Goal: Task Accomplishment & Management: Complete application form

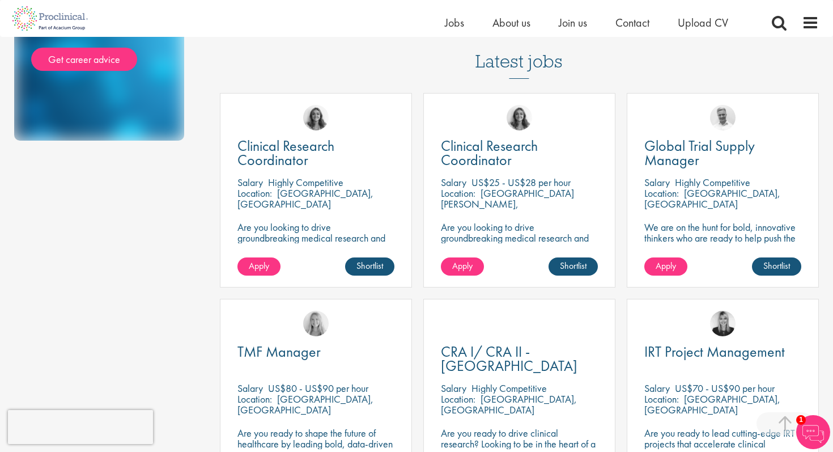
scroll to position [297, 0]
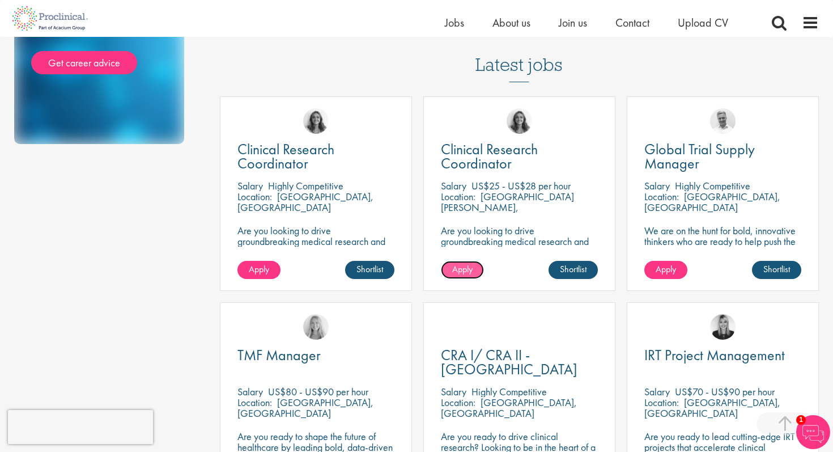
click at [470, 263] on span "Apply" at bounding box center [462, 269] width 20 height 12
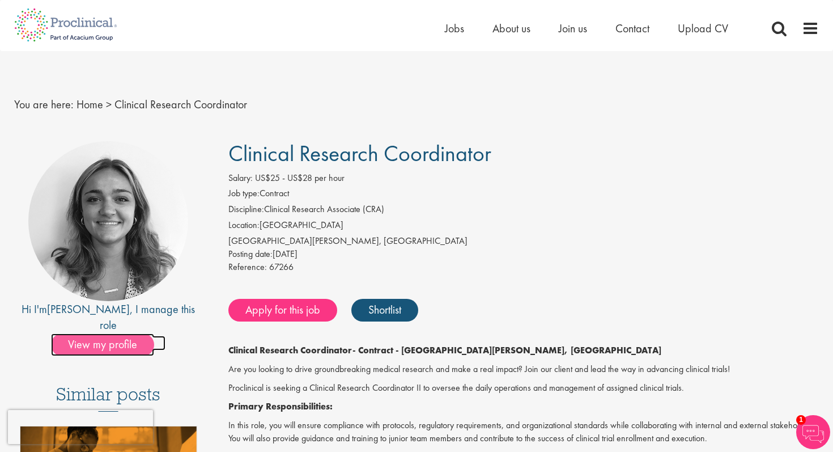
click at [119, 333] on span "View my profile" at bounding box center [102, 344] width 103 height 23
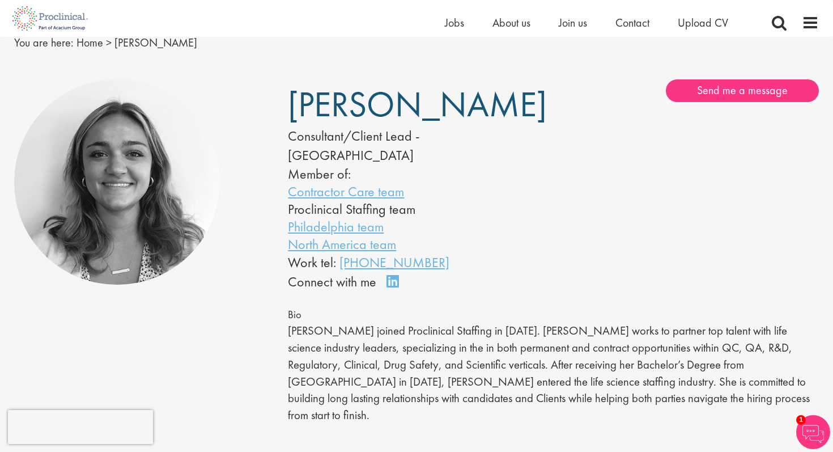
scroll to position [47, 0]
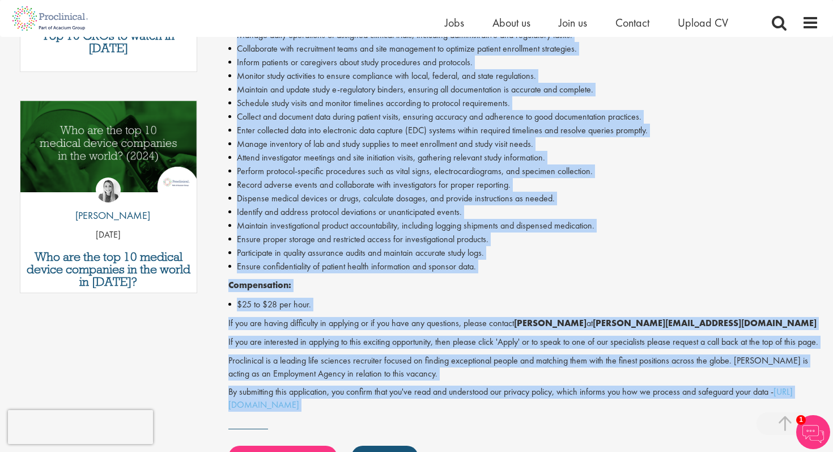
scroll to position [565, 0]
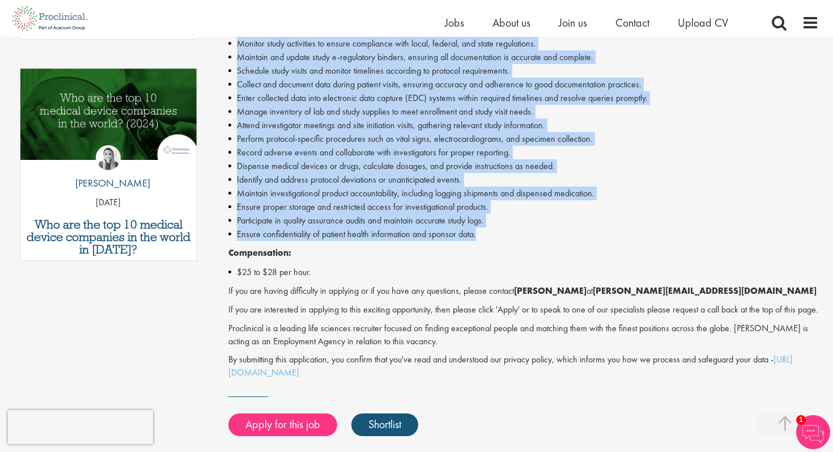
drag, startPoint x: 230, startPoint y: 170, endPoint x: 512, endPoint y: 231, distance: 288.9
click at [512, 231] on div "Clinical Research Coordinator - Contract - Fort Collins, CO Are you looking to …" at bounding box center [524, 72] width 591 height 614
copy div "Primary Responsibilities: In this role, you will ensure compliance with protoco…"
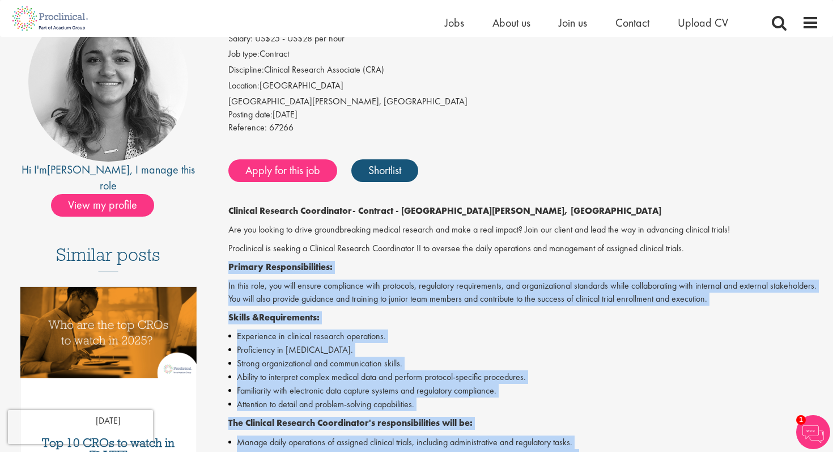
scroll to position [0, 0]
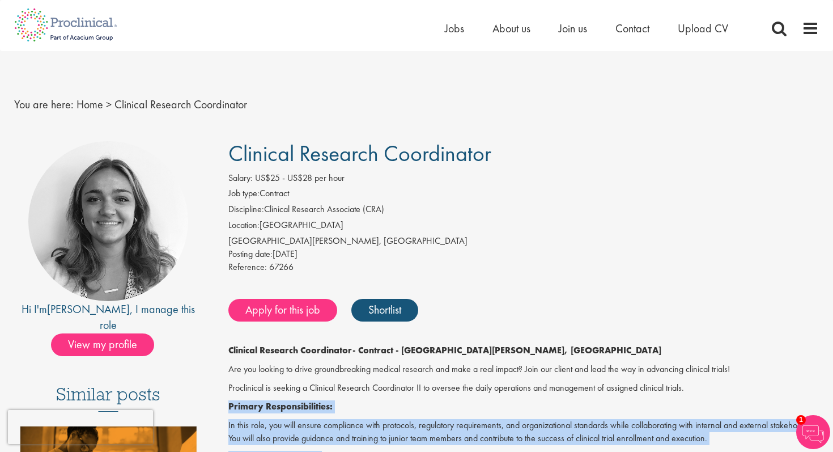
copy div "Primary Responsibilities: In this role, you will ensure compliance with protoco…"
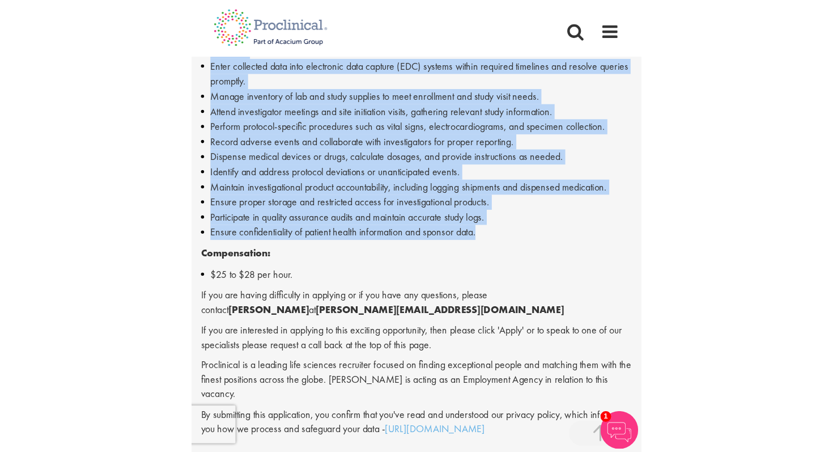
scroll to position [743, 0]
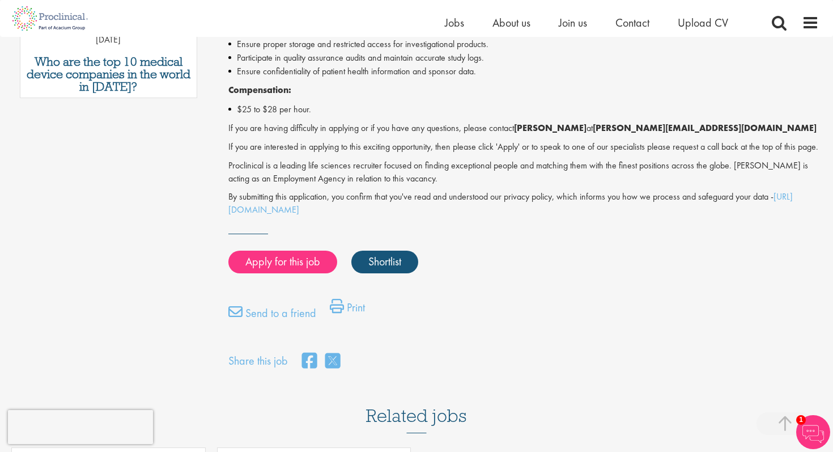
scroll to position [724, 0]
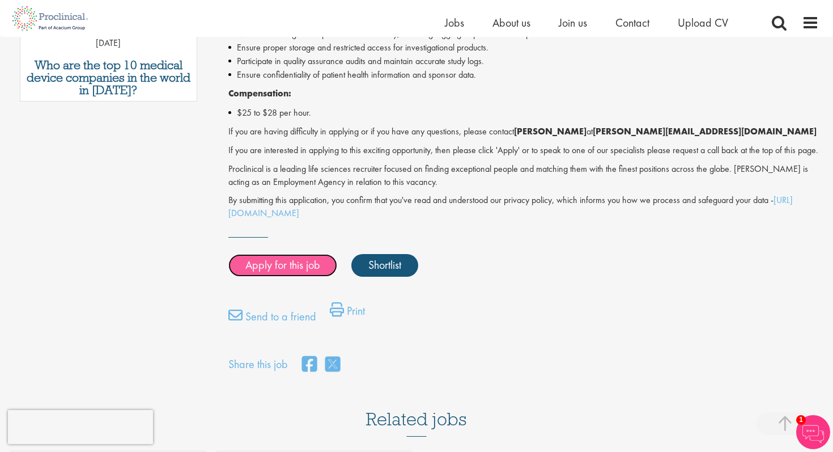
click at [304, 277] on link "Apply for this job" at bounding box center [283, 265] width 109 height 23
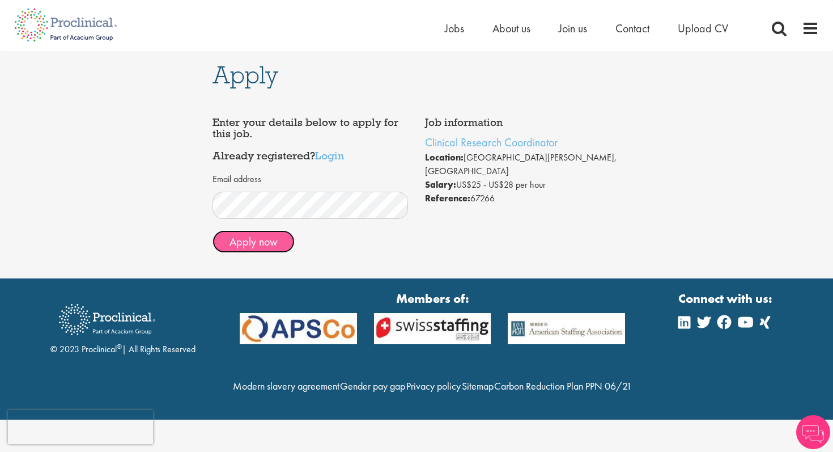
click at [264, 244] on button "Apply now" at bounding box center [254, 241] width 82 height 23
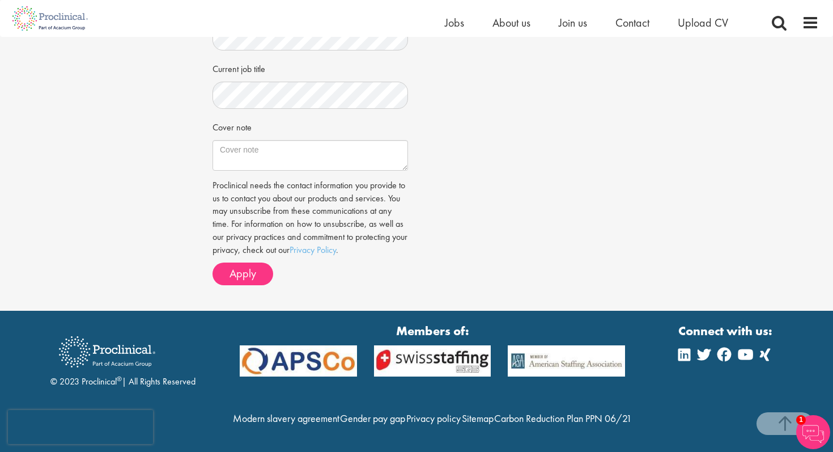
scroll to position [368, 0]
click at [326, 143] on textarea "Cover note" at bounding box center [311, 155] width 196 height 31
paste textarea "I am writing to express my interest in the Clinical Research Coordinator positi…"
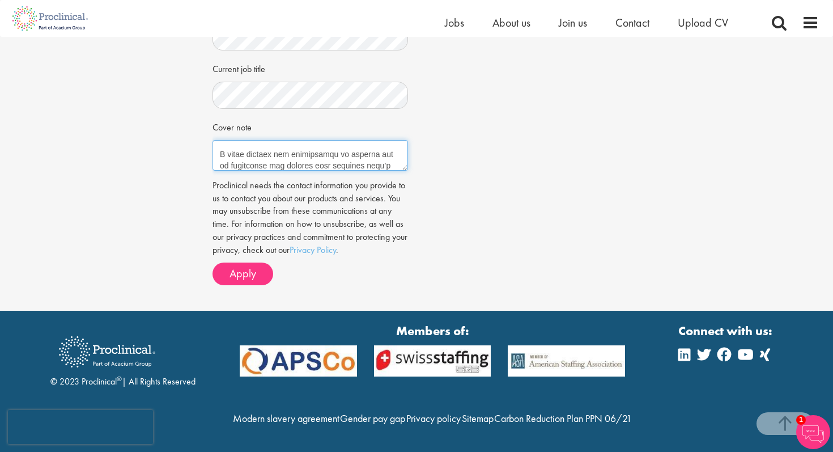
scroll to position [0, 0]
click at [363, 147] on textarea "Cover note" at bounding box center [311, 155] width 196 height 31
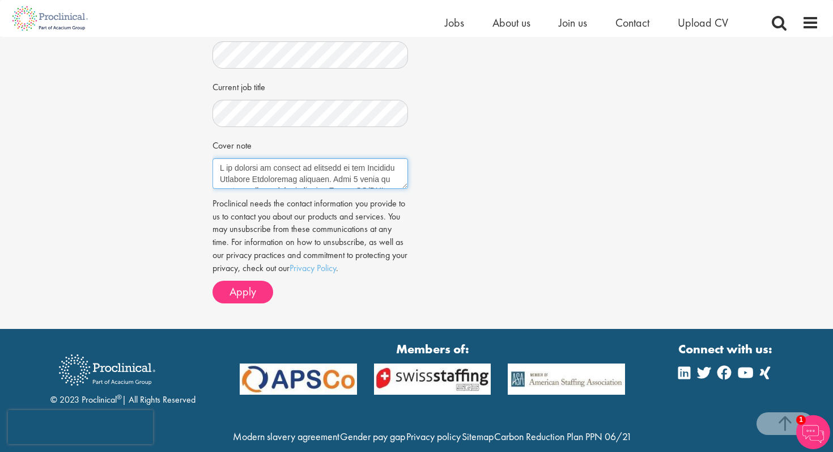
scroll to position [338, 0]
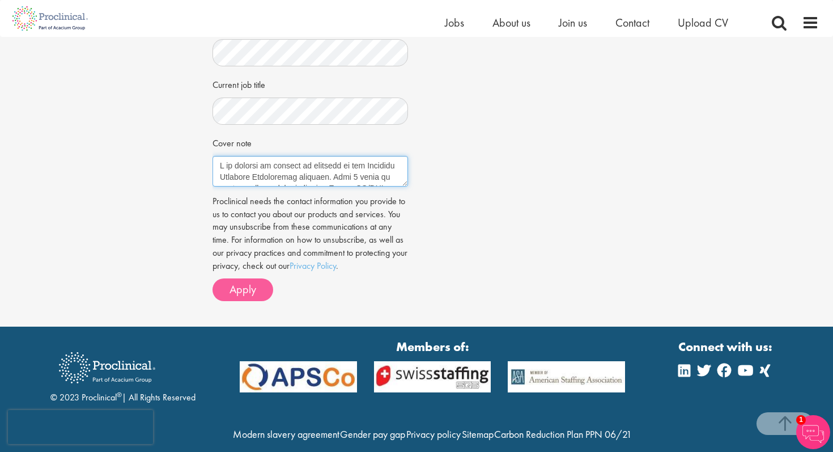
type textarea "I am writing to express my interest in the Clinical Research Coordinator positi…"
click at [251, 287] on span "Apply" at bounding box center [243, 289] width 27 height 15
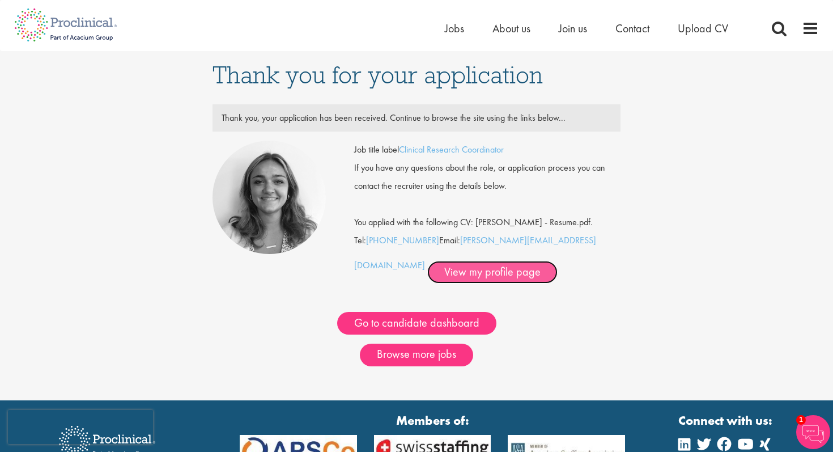
click at [456, 274] on link "View my profile page" at bounding box center [493, 272] width 130 height 23
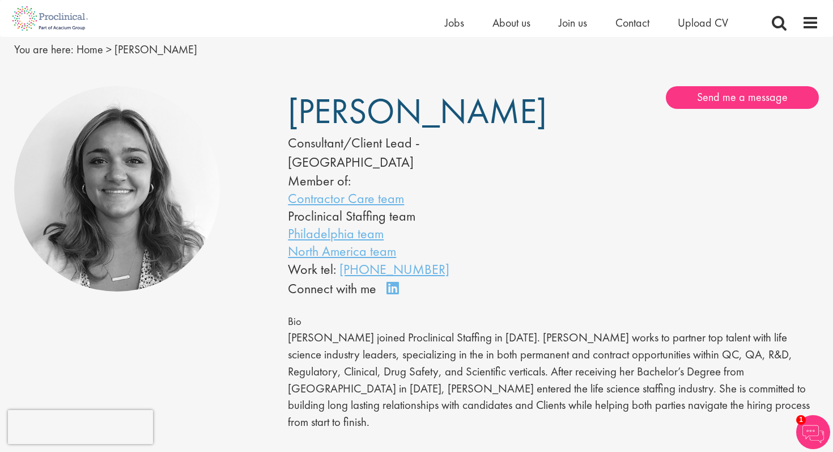
scroll to position [39, 0]
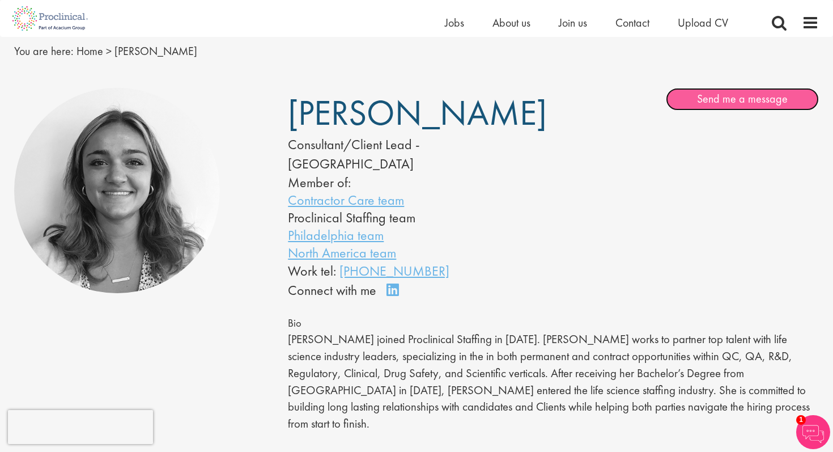
click at [703, 101] on link "Send me a message" at bounding box center [742, 99] width 153 height 23
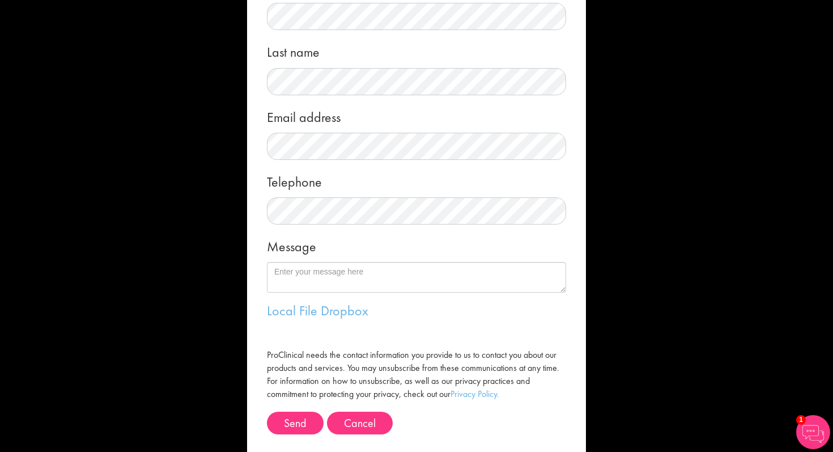
scroll to position [108, 0]
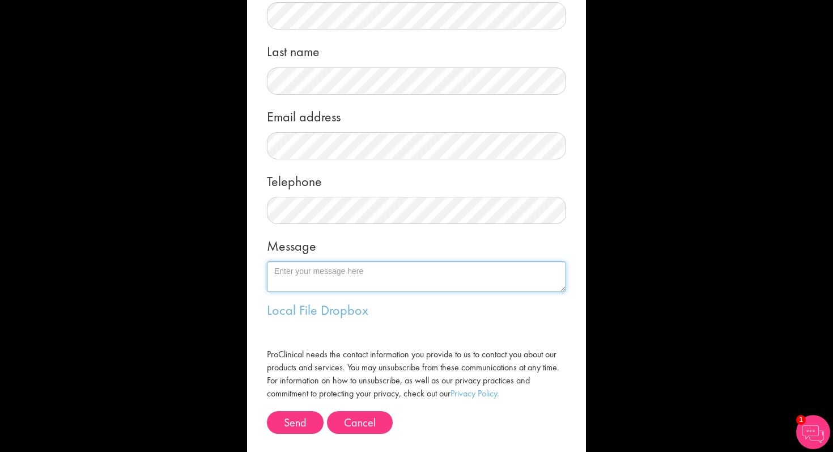
click at [379, 271] on textarea "Message" at bounding box center [416, 276] width 299 height 31
paste textarea "I am writing to express my interest in the Clinical Research Coordinator positi…"
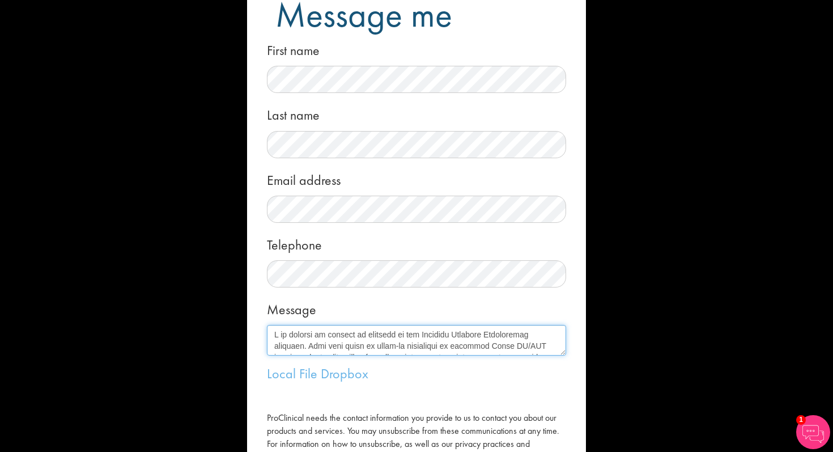
scroll to position [45, 0]
type textarea "I am writing to express my interest in the Clinical Research Coordinator positi…"
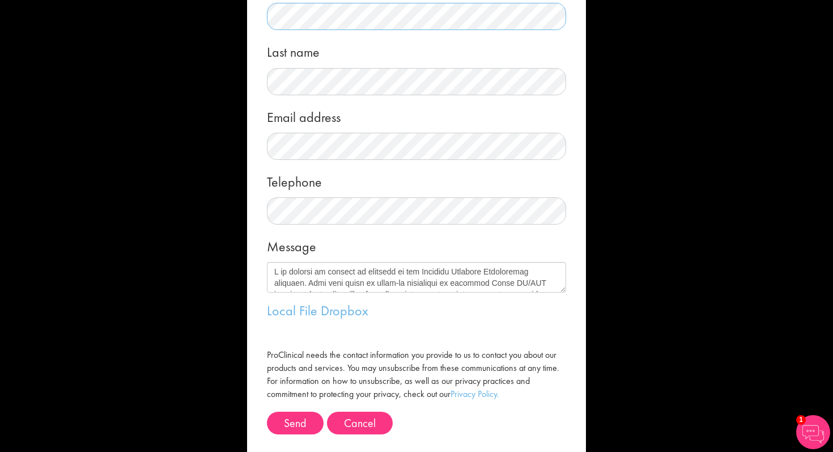
scroll to position [133, 0]
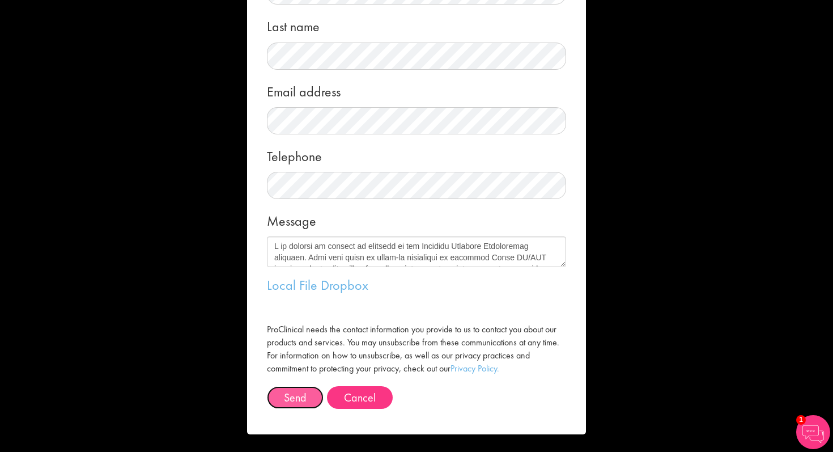
click at [307, 398] on button "Send" at bounding box center [295, 397] width 57 height 23
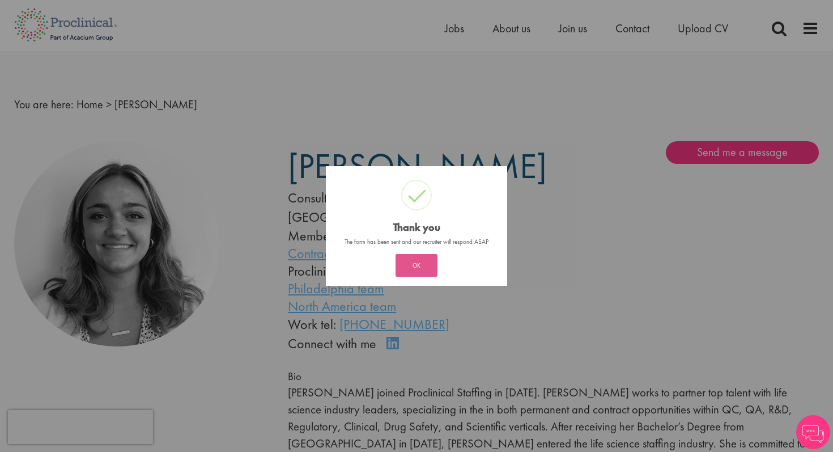
click at [426, 265] on button "OK" at bounding box center [417, 265] width 42 height 23
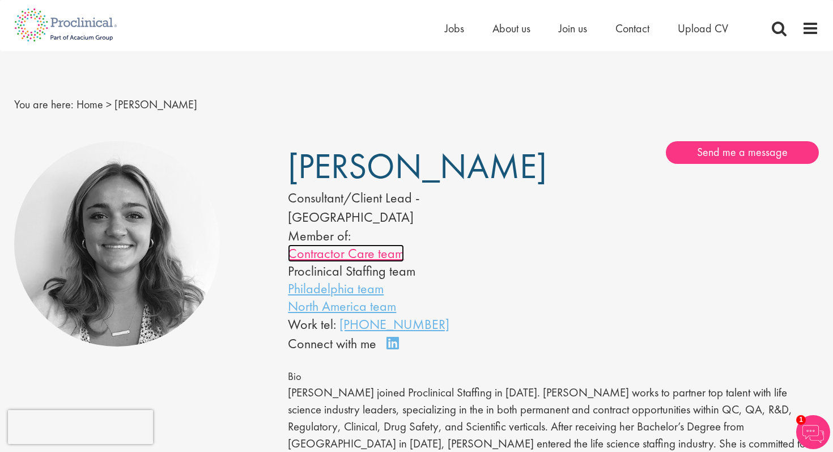
click at [390, 244] on link "Contractor Care team" at bounding box center [346, 253] width 116 height 18
click at [392, 348] on link "Connect on LinkedIn" at bounding box center [397, 348] width 20 height 0
click at [393, 348] on link "Connect on LinkedIn" at bounding box center [397, 348] width 20 height 0
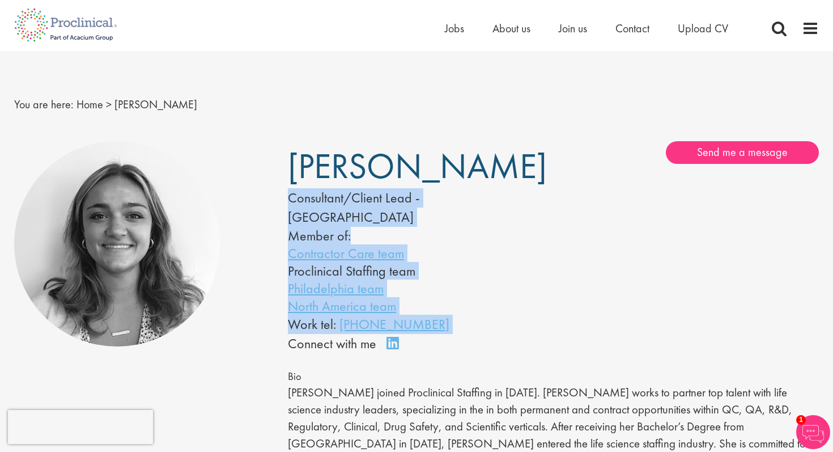
drag, startPoint x: 289, startPoint y: 172, endPoint x: 557, endPoint y: 161, distance: 268.4
click at [557, 161] on div "Jackie Cerchio Consultant/Client Lead - North America Member of: Contractor Car…" at bounding box center [554, 247] width 548 height 213
click at [557, 161] on div "Send me a message Message me First name Last name Email address Telephone Messa…" at bounding box center [691, 152] width 274 height 23
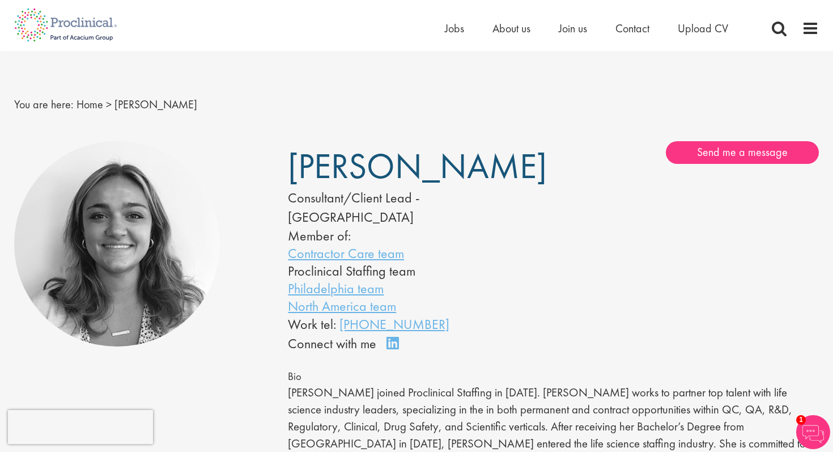
drag, startPoint x: 290, startPoint y: 170, endPoint x: 497, endPoint y: 172, distance: 207.0
click at [497, 172] on h1 "[PERSON_NAME]" at bounding box center [403, 167] width 231 height 28
copy span "[PERSON_NAME]"
click at [473, 297] on li "North America team" at bounding box center [403, 306] width 231 height 18
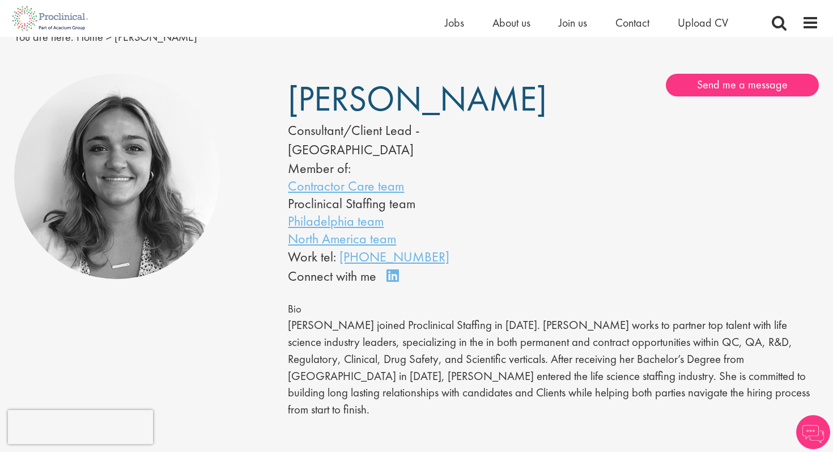
scroll to position [39, 0]
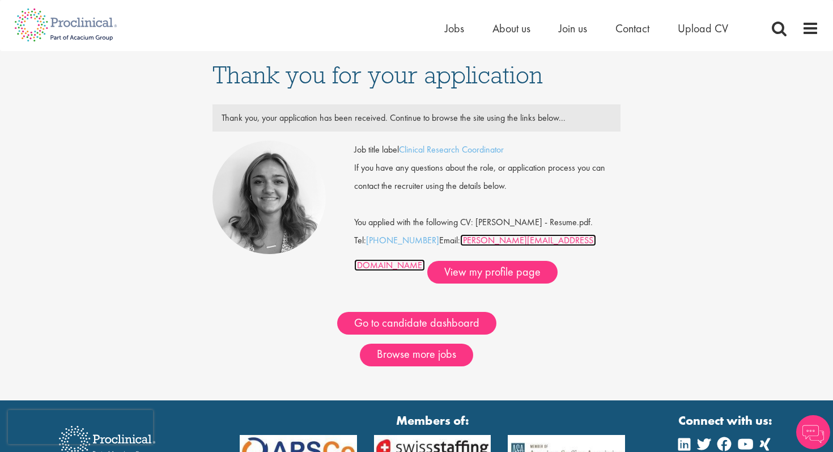
click at [489, 239] on link "[PERSON_NAME][EMAIL_ADDRESS][DOMAIN_NAME]" at bounding box center [475, 252] width 242 height 37
